Goal: Transaction & Acquisition: Purchase product/service

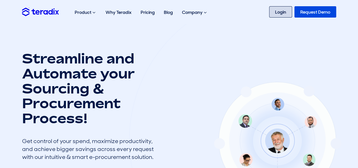
click at [274, 13] on link "Login" at bounding box center [280, 11] width 23 height 11
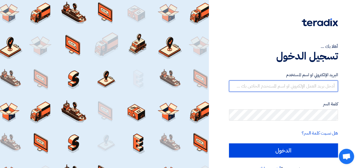
click at [241, 90] on input "text" at bounding box center [283, 85] width 109 height 11
type input "س"
type input "[EMAIL_ADDRESS][PERSON_NAME][DOMAIN_NAME]"
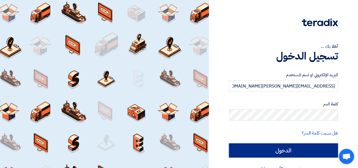
click at [283, 149] on input "الدخول" at bounding box center [283, 150] width 109 height 14
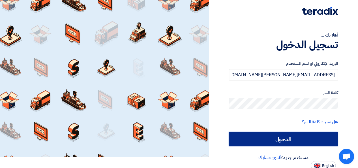
scroll to position [13, 0]
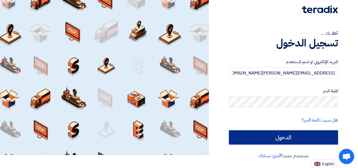
click at [276, 132] on input "الدخول" at bounding box center [283, 137] width 109 height 14
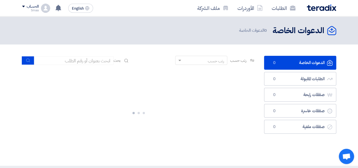
scroll to position [11, 0]
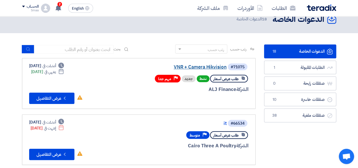
click at [187, 65] on link "VNR + Camera Hikvision" at bounding box center [169, 66] width 113 height 5
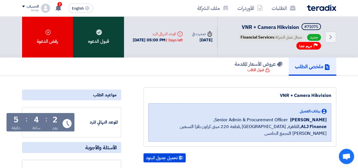
click at [113, 42] on div "قبول الدعوه" at bounding box center [98, 36] width 51 height 41
click at [96, 46] on div "قبول الدعوه" at bounding box center [98, 36] width 51 height 41
click at [100, 36] on div "قبول الدعوه" at bounding box center [98, 36] width 51 height 41
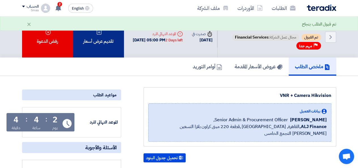
click at [102, 49] on div "تقديم عرض أسعار" at bounding box center [98, 36] width 51 height 41
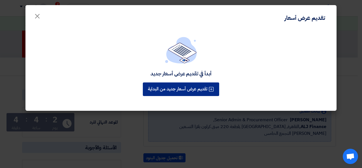
click at [169, 94] on button "تقديم عرض أسعار جديد من البداية" at bounding box center [181, 89] width 76 height 14
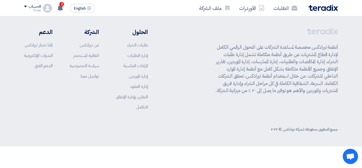
click at [334, 25] on footer "أنظمة تيرادكس مخصصة لمساعدة الشركات على التحول الرقمي الكامل لإدارة قطاع المشتر…" at bounding box center [181, 81] width 362 height 130
click at [62, 7] on use at bounding box center [60, 8] width 6 height 6
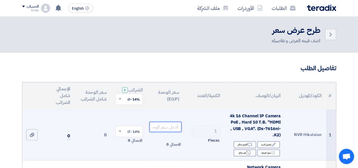
click at [163, 132] on input "number" at bounding box center [165, 127] width 32 height 10
click at [269, 148] on div "Edit تعديل البند" at bounding box center [268, 144] width 23 height 7
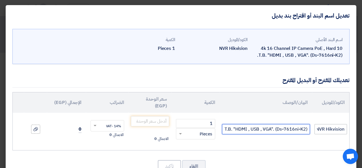
drag, startPoint x: 277, startPoint y: 130, endPoint x: 316, endPoint y: 130, distance: 39.0
click at [316, 130] on tr "NVR Hikvision 4k 16 Channel IP Camera PoE , Hard 10 T.B. "HDMI , USB , VGA". (D…" at bounding box center [181, 129] width 336 height 33
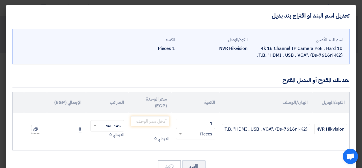
click at [262, 80] on div "تعديلك المقترح أو البديل المقترح" at bounding box center [180, 80] width 337 height 14
click at [89, 48] on div "اسم البند الأصلي 4k 16 Channel IP Camera PoE , Hard 10 T.B. "HDMI , USB , VGA".…" at bounding box center [181, 47] width 323 height 27
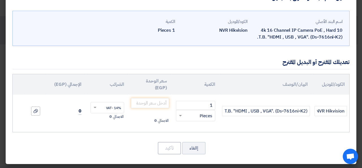
scroll to position [18, 0]
click at [200, 143] on button "إالغاء" at bounding box center [193, 147] width 23 height 12
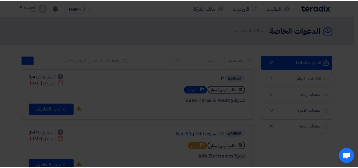
scroll to position [0, 0]
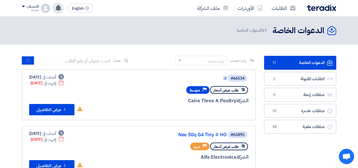
click at [57, 10] on icon at bounding box center [58, 8] width 6 height 6
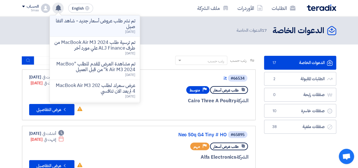
click at [88, 31] on div "تم نشر طلب عروض أسعار جديد - شاهد التفاصيل [DATE]" at bounding box center [94, 26] width 81 height 16
